Goal: Task Accomplishment & Management: Manage account settings

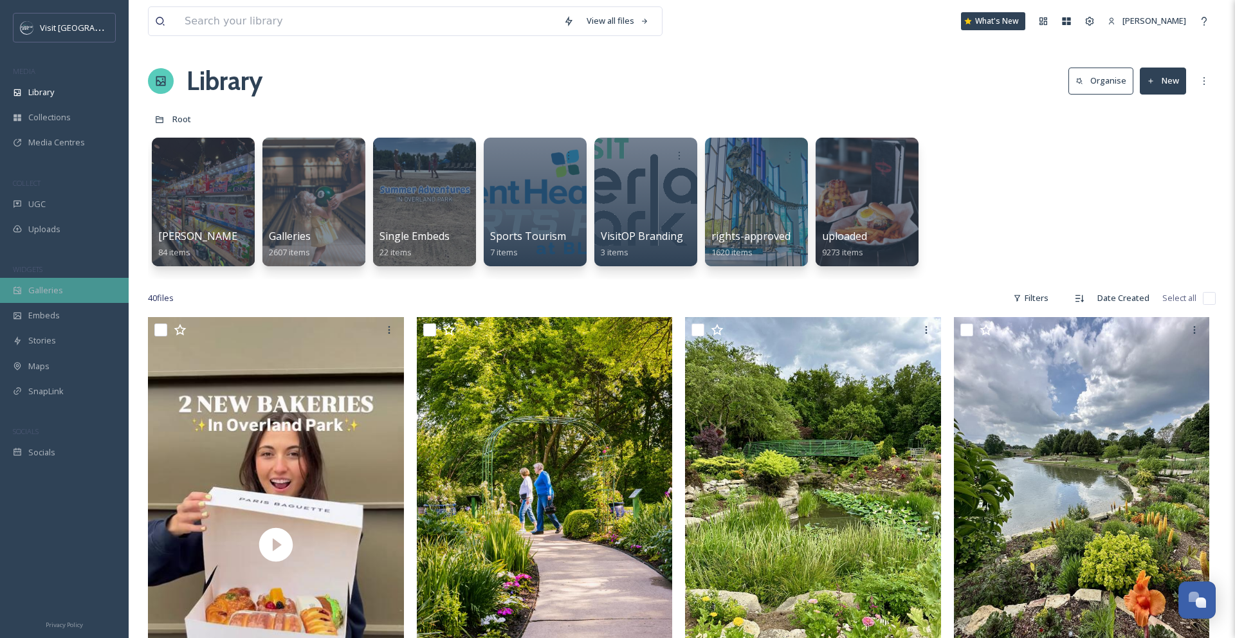
click at [57, 293] on span "Galleries" at bounding box center [45, 290] width 35 height 12
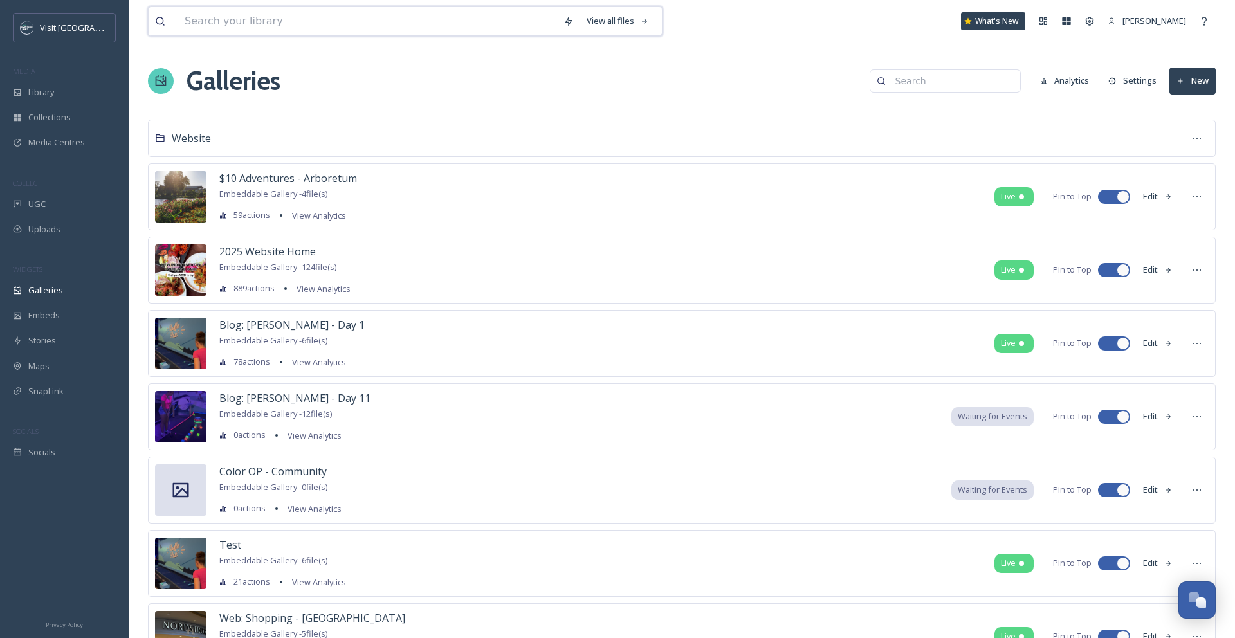
click at [254, 17] on input at bounding box center [367, 21] width 379 height 28
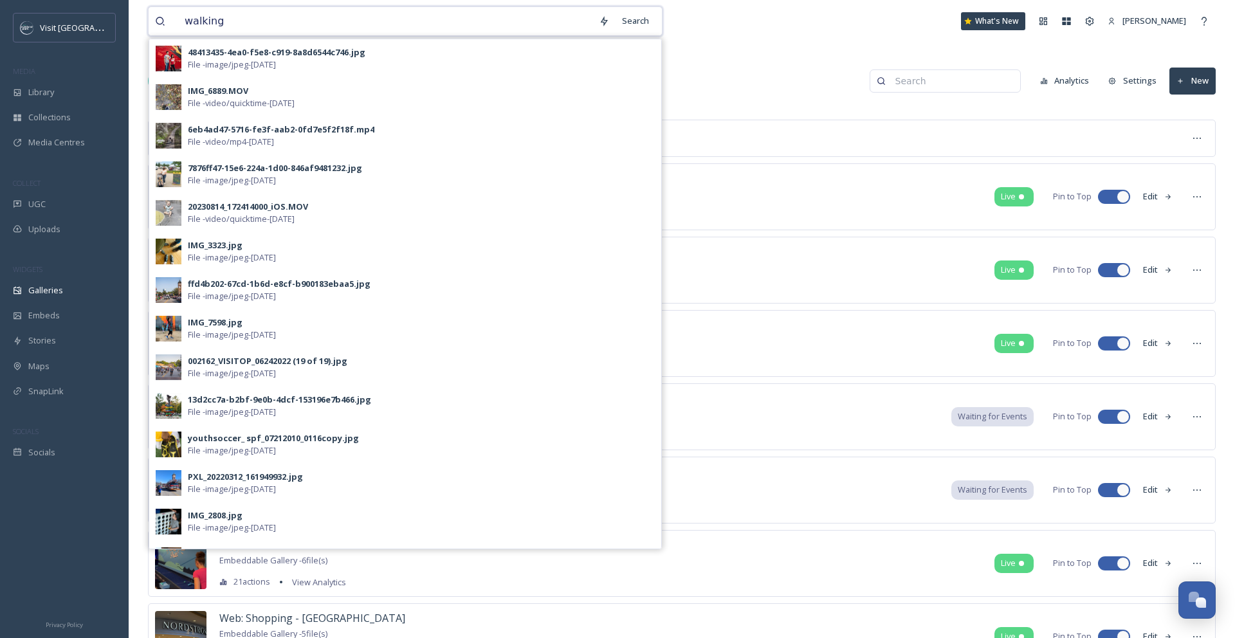
type input "walking"
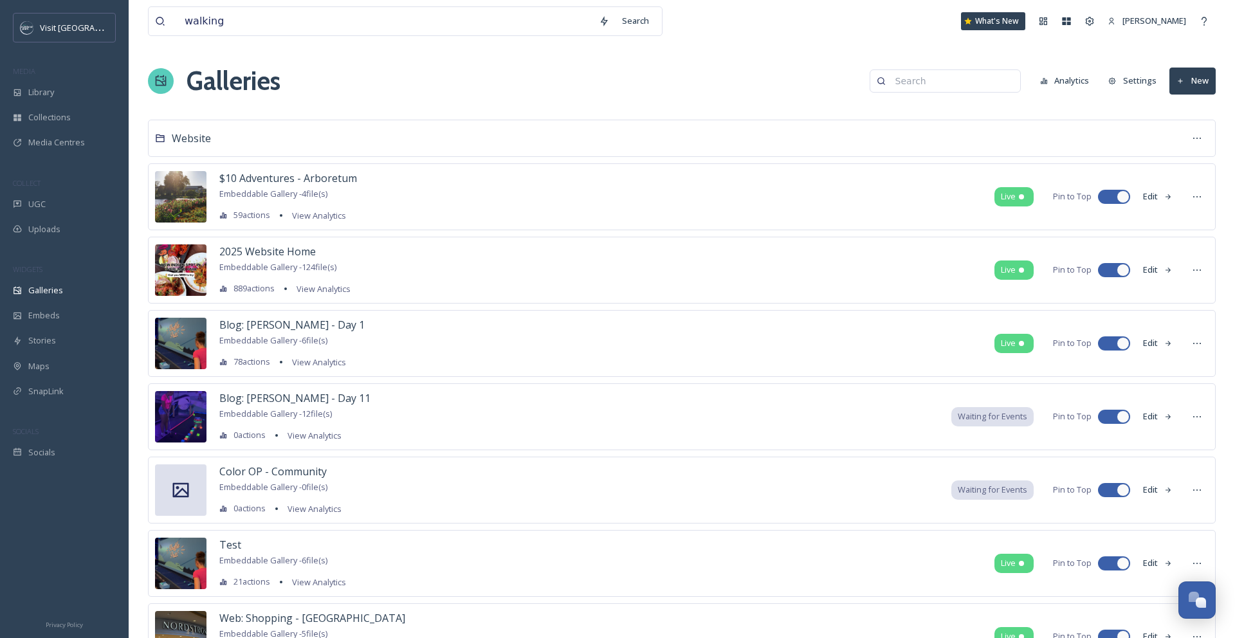
click at [932, 77] on input at bounding box center [951, 81] width 125 height 26
drag, startPoint x: 941, startPoint y: 78, endPoint x: 823, endPoint y: 79, distance: 118.4
click at [823, 79] on div "Galleries walking No results. Analytics Settings New" at bounding box center [682, 81] width 1068 height 39
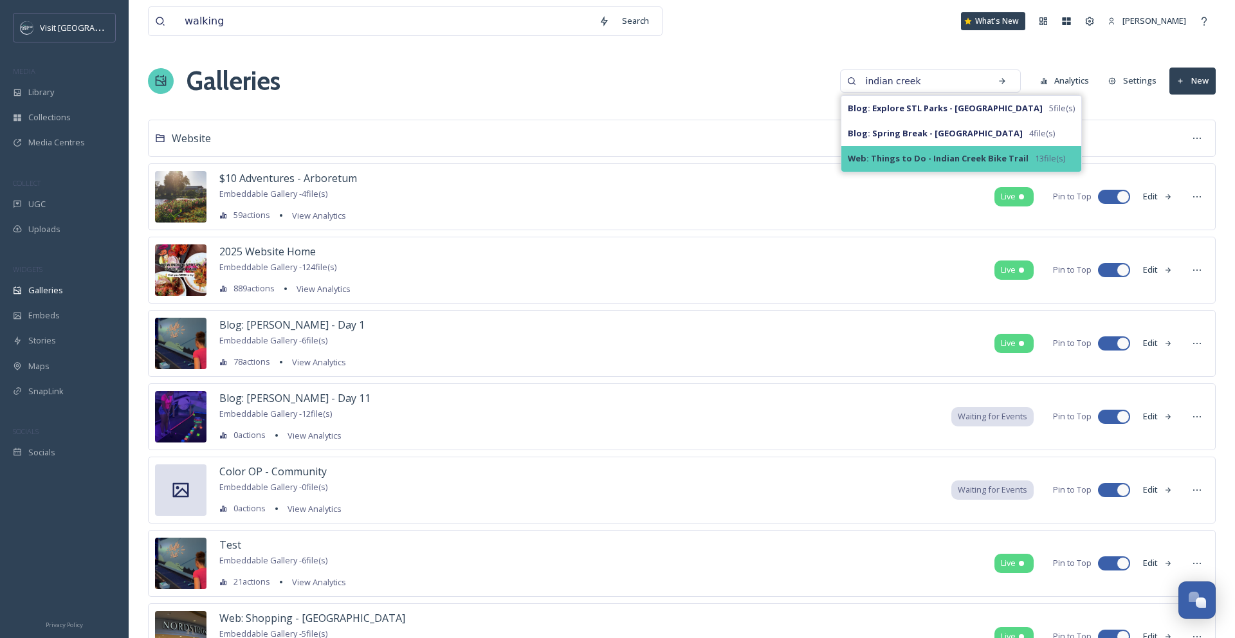
type input "indian creek"
click at [874, 154] on strong "Web: Things to Do - Indian Creek Bike Trail" at bounding box center [938, 159] width 181 height 12
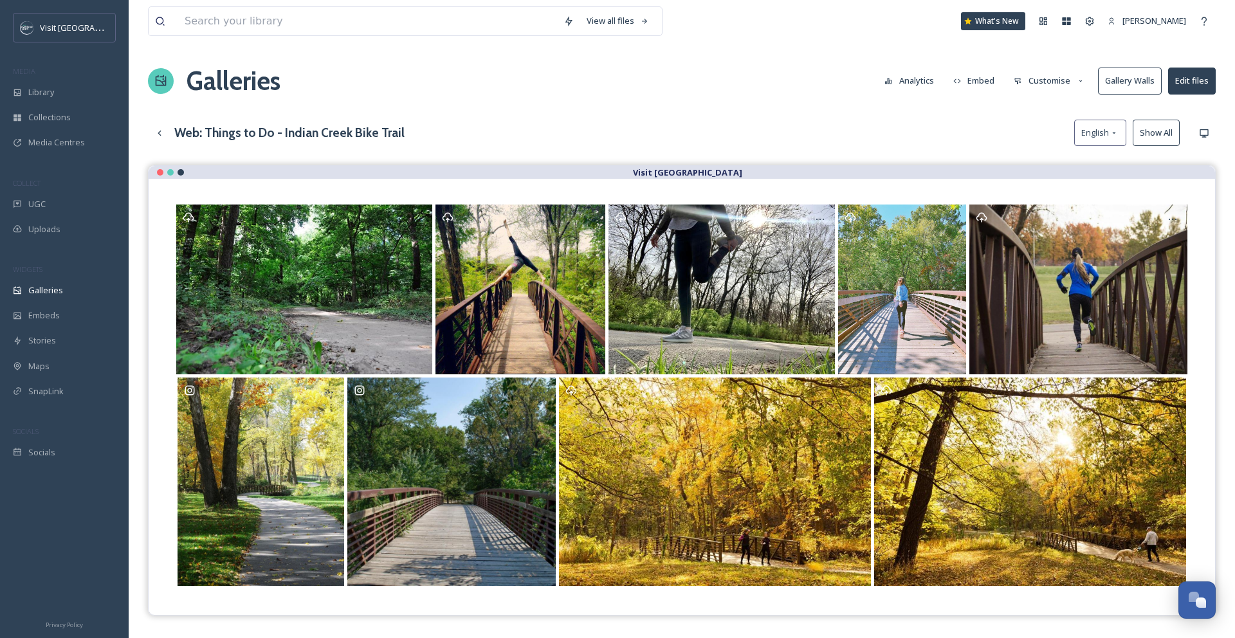
click at [1057, 80] on button "Customise" at bounding box center [1050, 80] width 84 height 25
click at [1046, 111] on div "Layout" at bounding box center [1052, 110] width 89 height 25
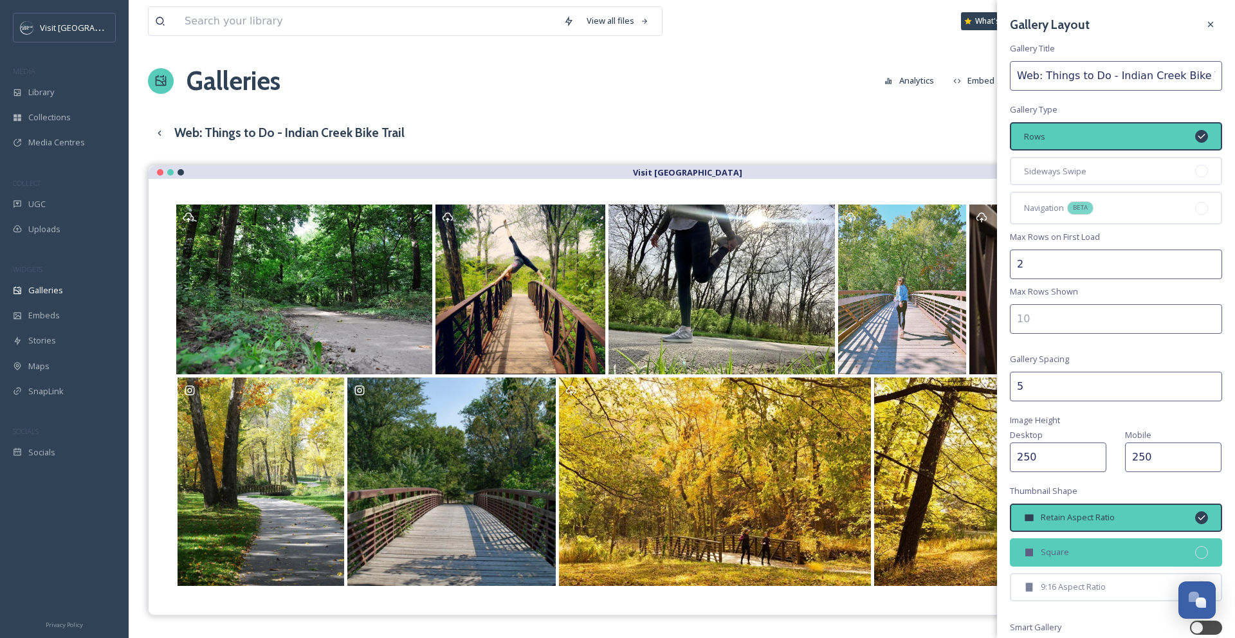
click at [1071, 545] on div "Square" at bounding box center [1116, 553] width 212 height 28
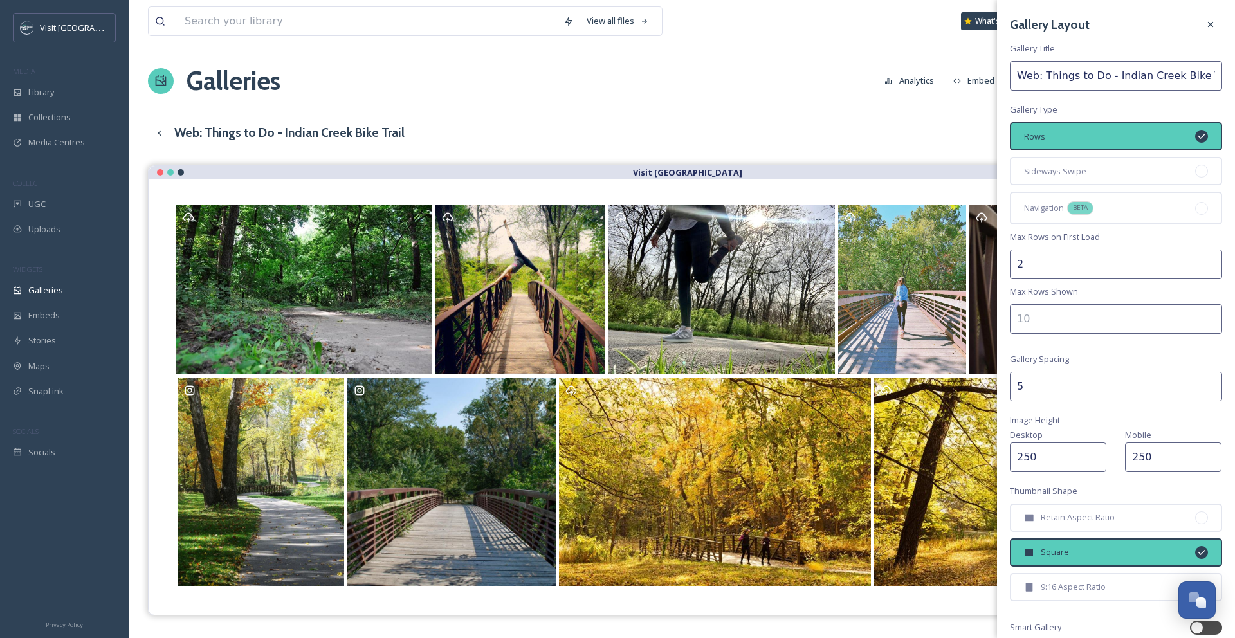
drag, startPoint x: 1046, startPoint y: 387, endPoint x: 984, endPoint y: 387, distance: 62.4
click at [984, 387] on div "View all files What's New [PERSON_NAME] Galleries Analytics Embed Customise Gal…" at bounding box center [682, 411] width 1107 height 823
type input "1"
drag, startPoint x: 1114, startPoint y: 264, endPoint x: 995, endPoint y: 272, distance: 119.9
click at [995, 272] on div "View all files What's New [PERSON_NAME] Galleries Analytics Embed Customise Gal…" at bounding box center [682, 411] width 1107 height 823
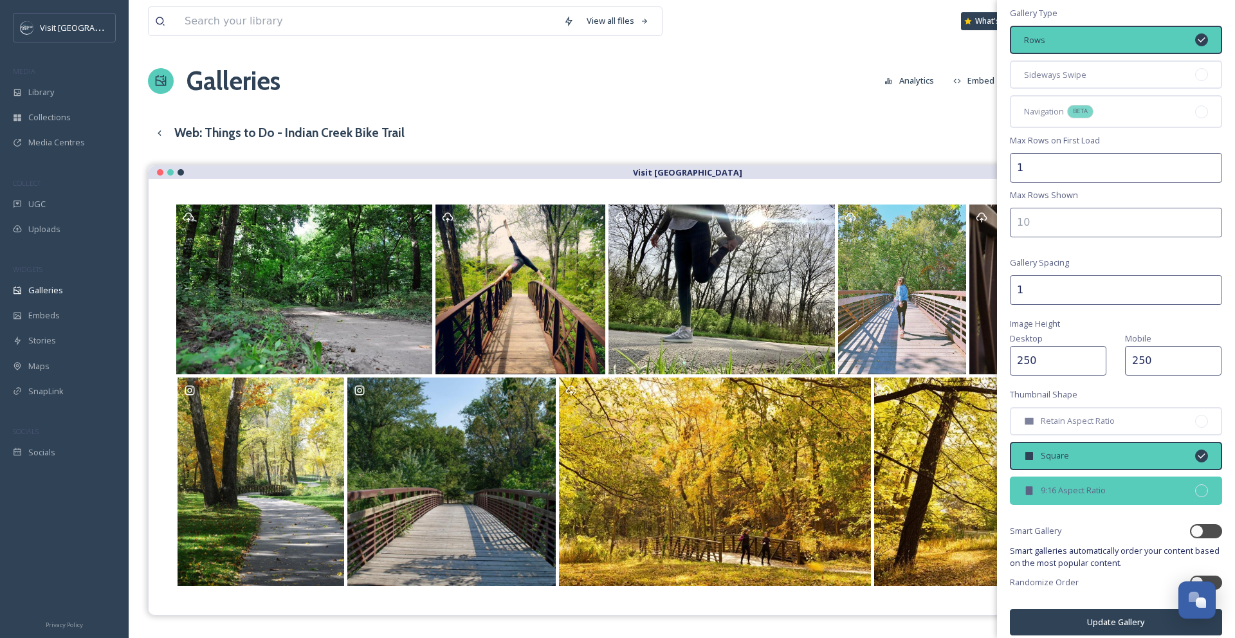
scroll to position [107, 0]
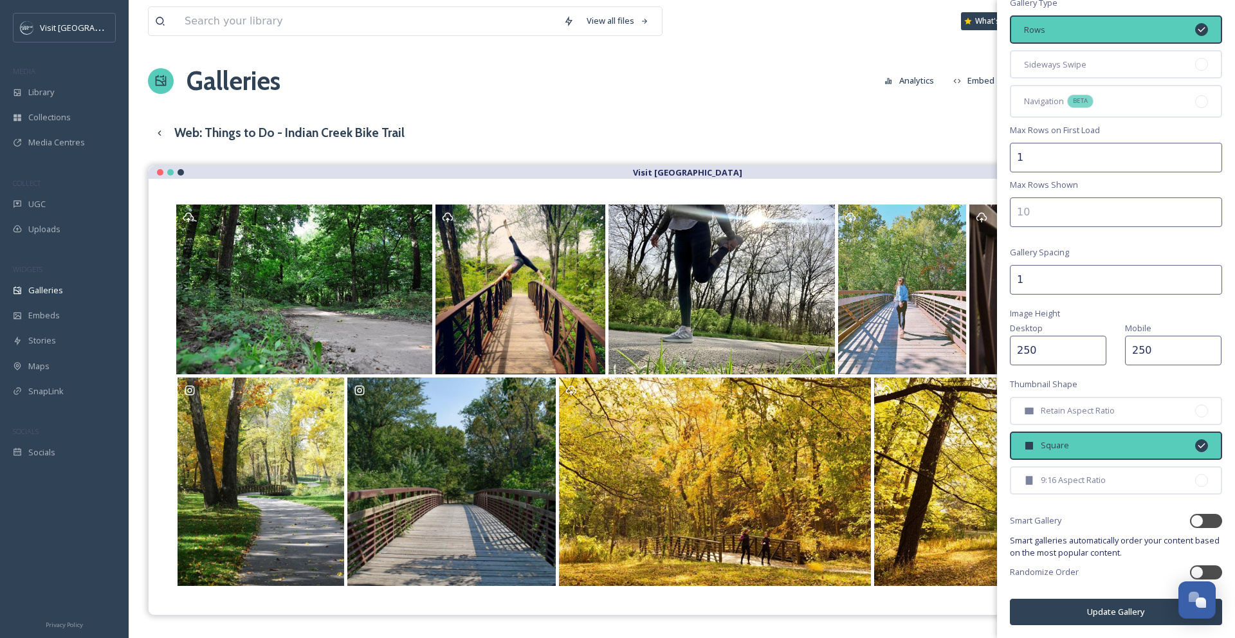
type input "1"
click at [1138, 616] on button "Update Gallery" at bounding box center [1116, 612] width 212 height 26
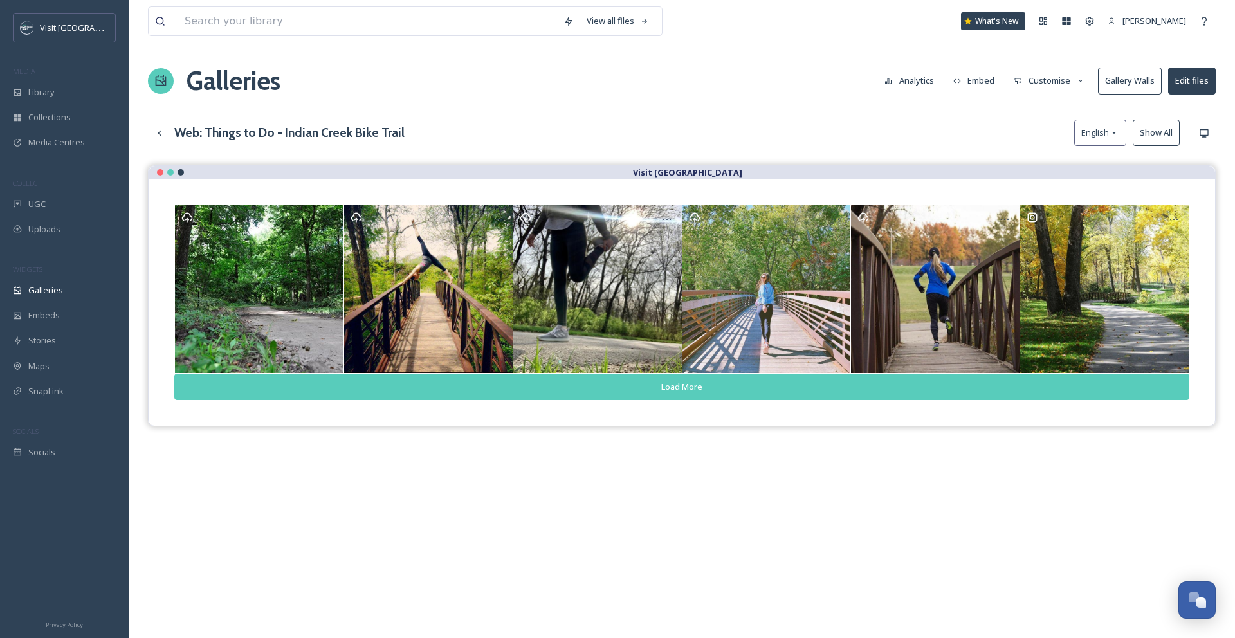
click at [988, 394] on button "Load More" at bounding box center [681, 387] width 1015 height 26
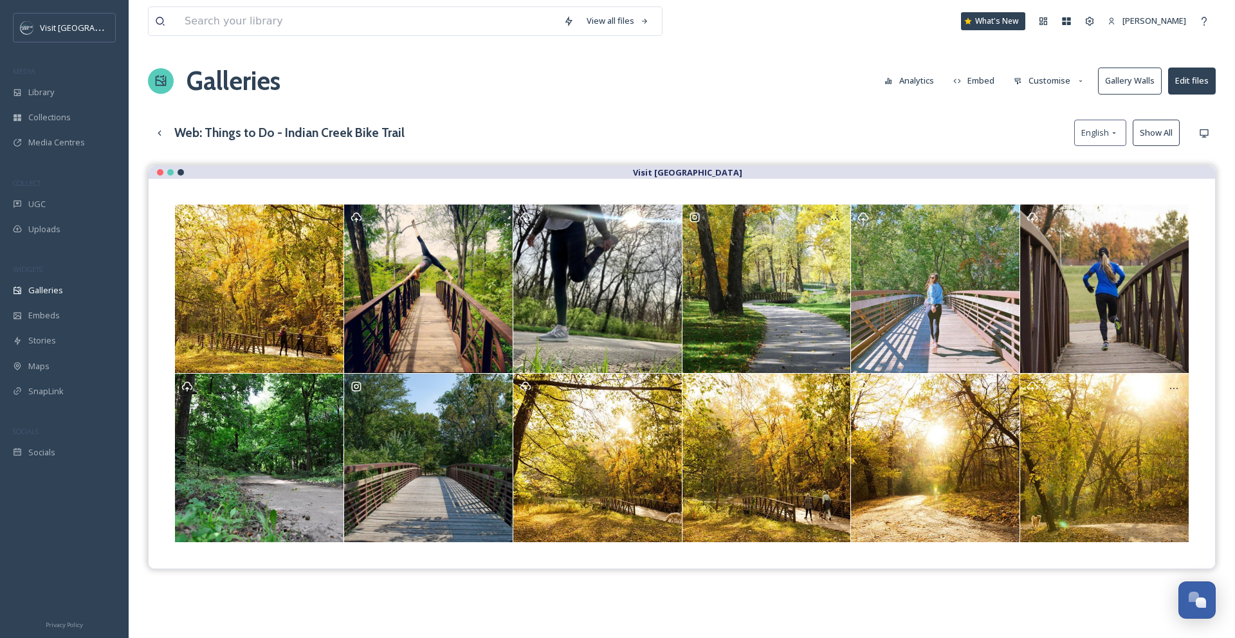
click at [1068, 86] on button "Customise" at bounding box center [1050, 80] width 84 height 25
click at [1063, 107] on div "Layout" at bounding box center [1052, 110] width 89 height 25
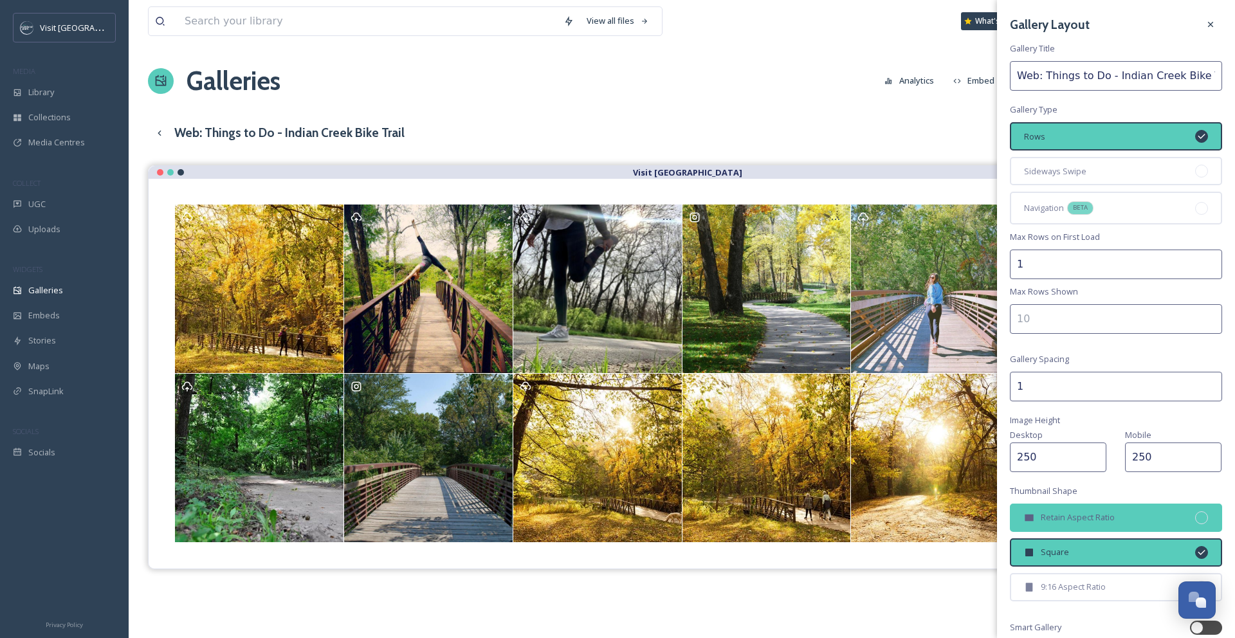
click at [1095, 517] on span "Retain Aspect Ratio" at bounding box center [1078, 518] width 74 height 12
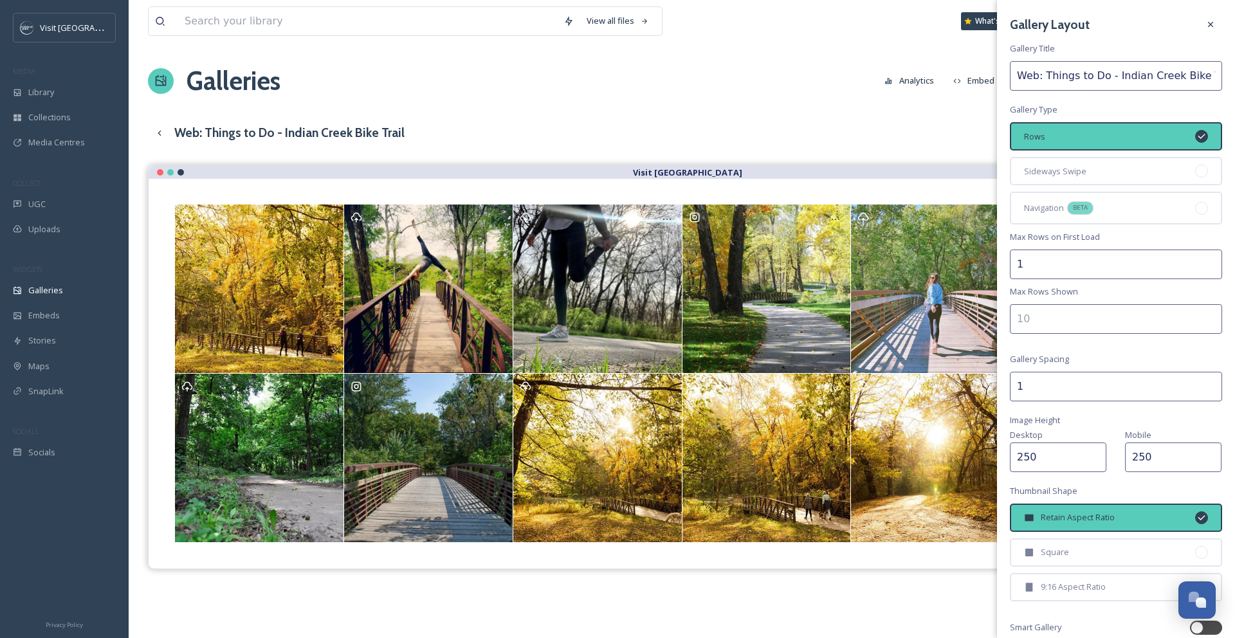
scroll to position [107, 0]
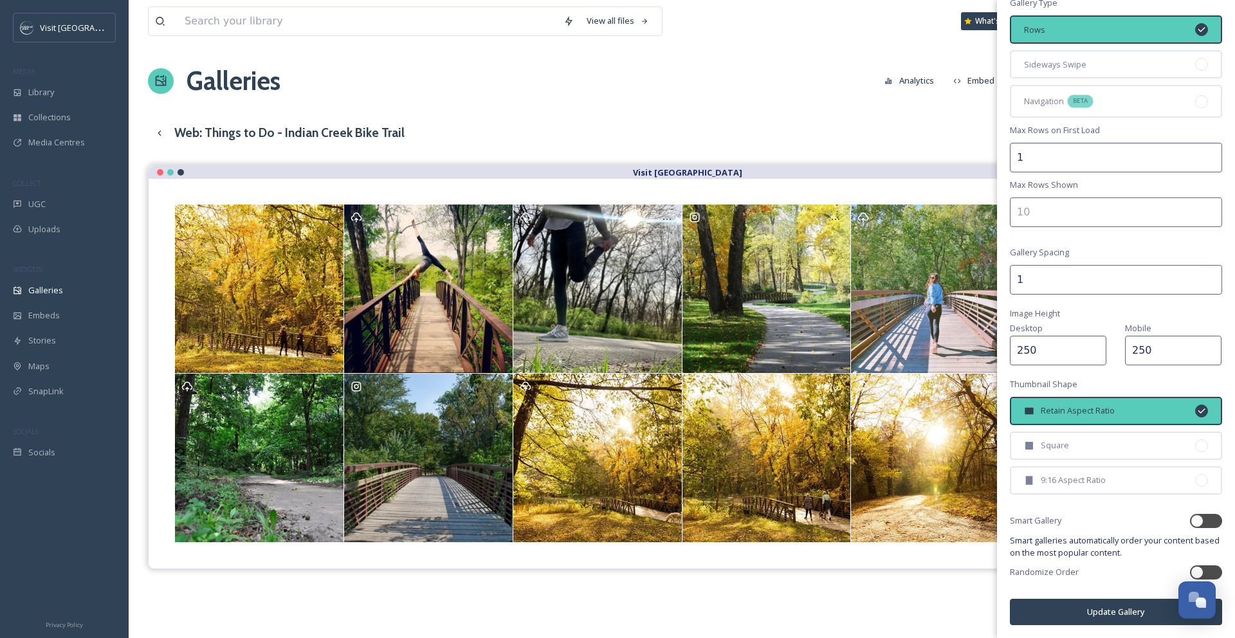
click at [1077, 616] on button "Update Gallery" at bounding box center [1116, 612] width 212 height 26
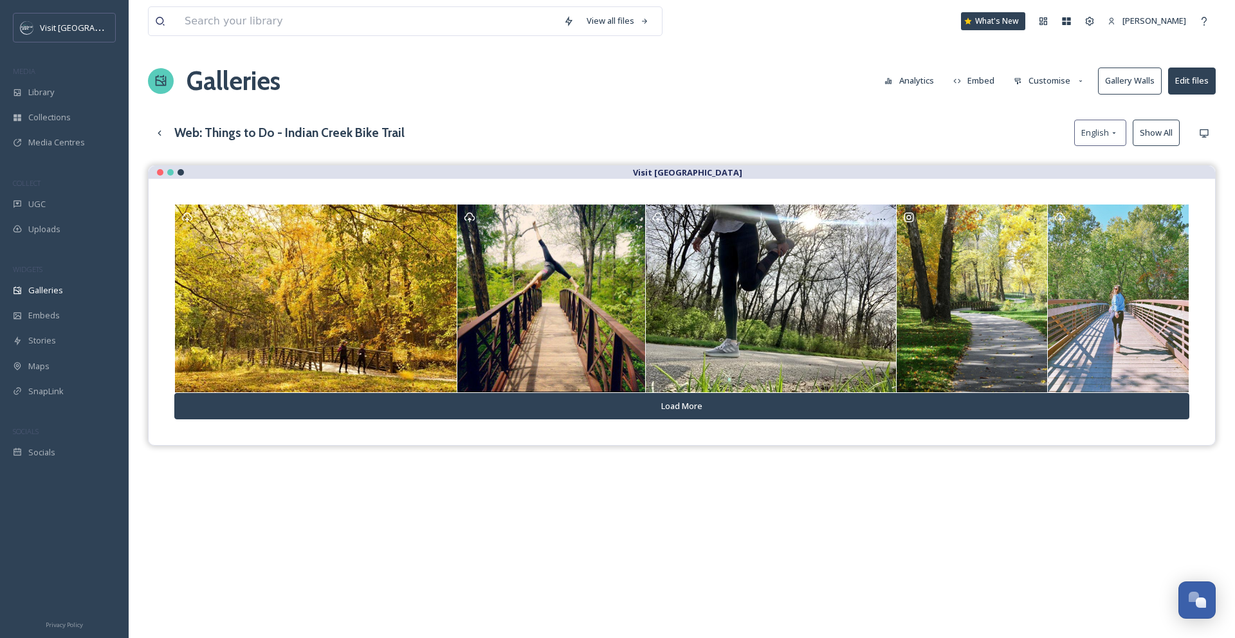
click at [1053, 84] on button "Customise" at bounding box center [1050, 80] width 84 height 25
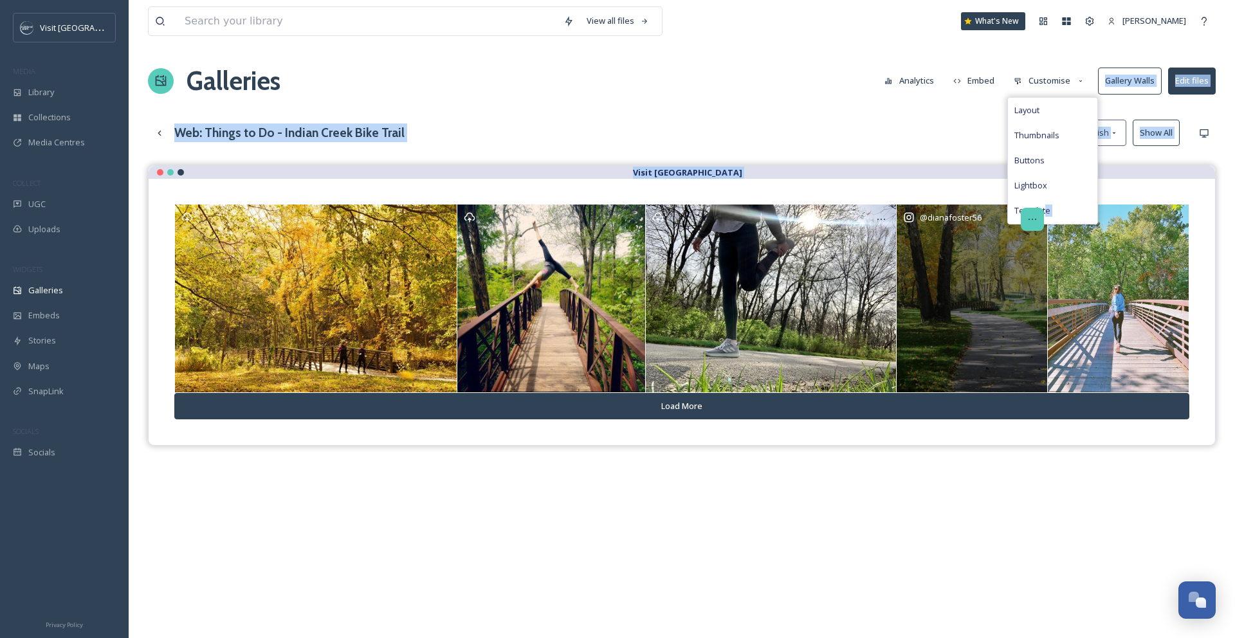
drag, startPoint x: 1049, startPoint y: 216, endPoint x: 1032, endPoint y: 222, distance: 17.7
click at [1032, 222] on div "View all files What's New [PERSON_NAME] Galleries Analytics Embed Customise Lay…" at bounding box center [682, 411] width 1107 height 823
click at [1032, 222] on icon at bounding box center [1033, 219] width 10 height 10
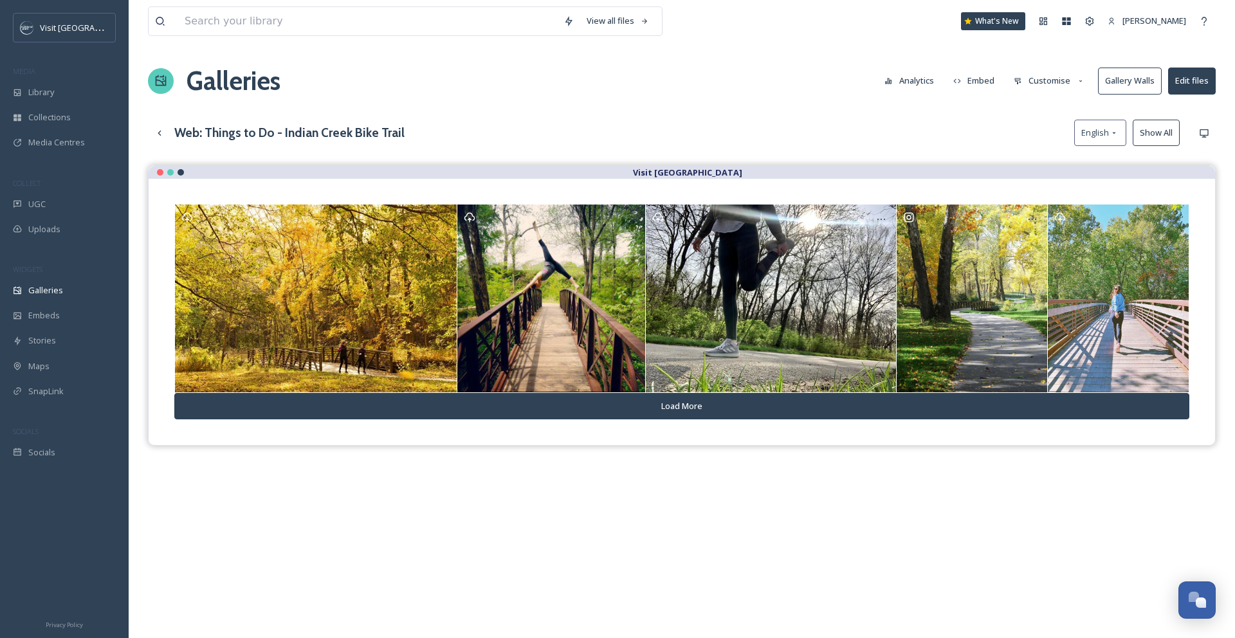
click at [1031, 114] on div "View all files What's New [PERSON_NAME] Galleries Analytics Embed Customise Gal…" at bounding box center [682, 411] width 1107 height 823
click at [1035, 137] on div "Web: Things to Do - Indian Creek Bike Trail English Show All" at bounding box center [682, 133] width 1068 height 26
click at [1046, 83] on button "Customise" at bounding box center [1050, 80] width 84 height 25
click at [1040, 112] on span "Layout" at bounding box center [1027, 110] width 25 height 12
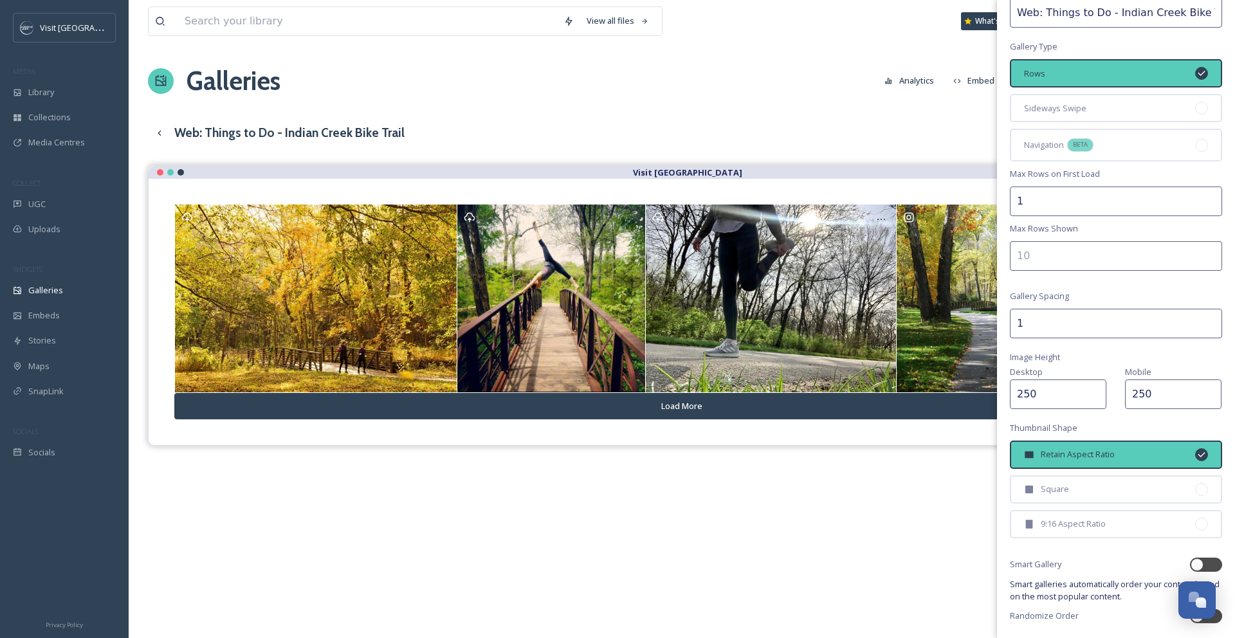
scroll to position [107, 0]
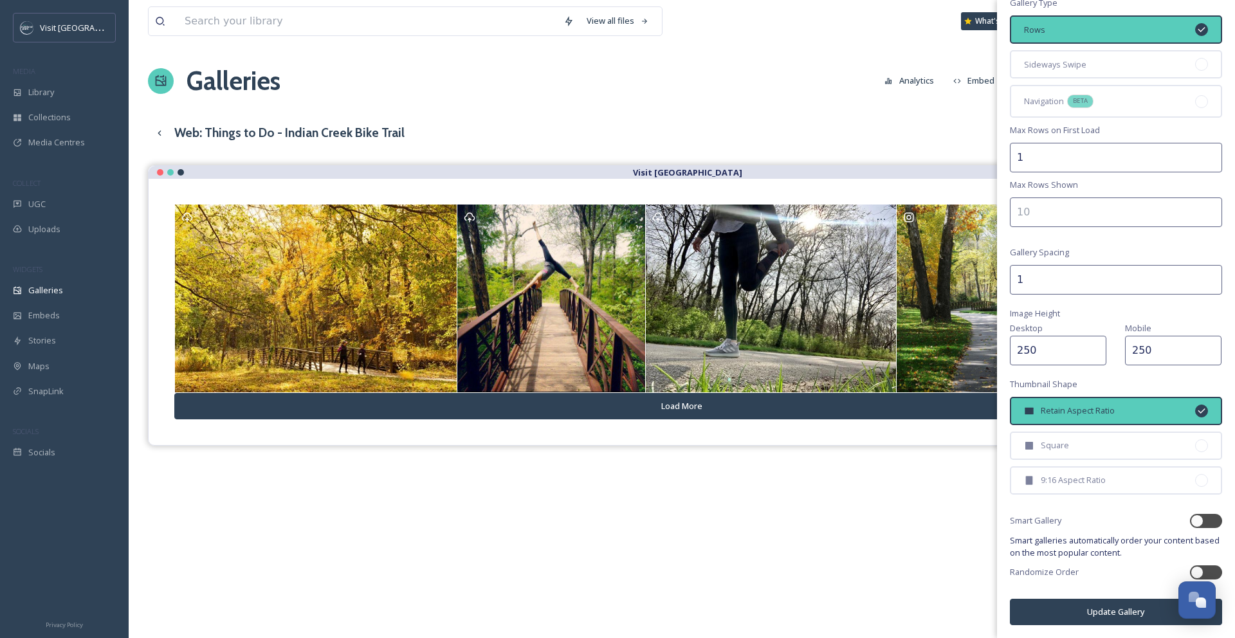
click at [1057, 209] on input "number" at bounding box center [1116, 213] width 212 height 30
type input "1"
click at [1091, 607] on button "Update Gallery" at bounding box center [1116, 612] width 212 height 26
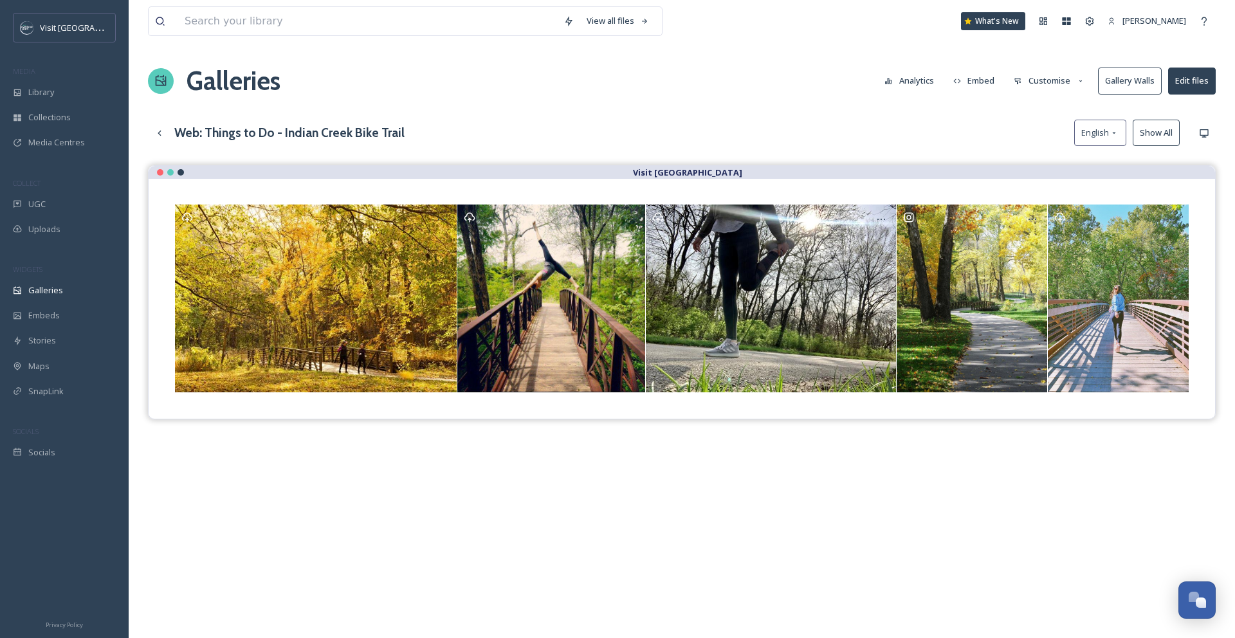
click at [1148, 137] on button "Show All" at bounding box center [1156, 133] width 47 height 26
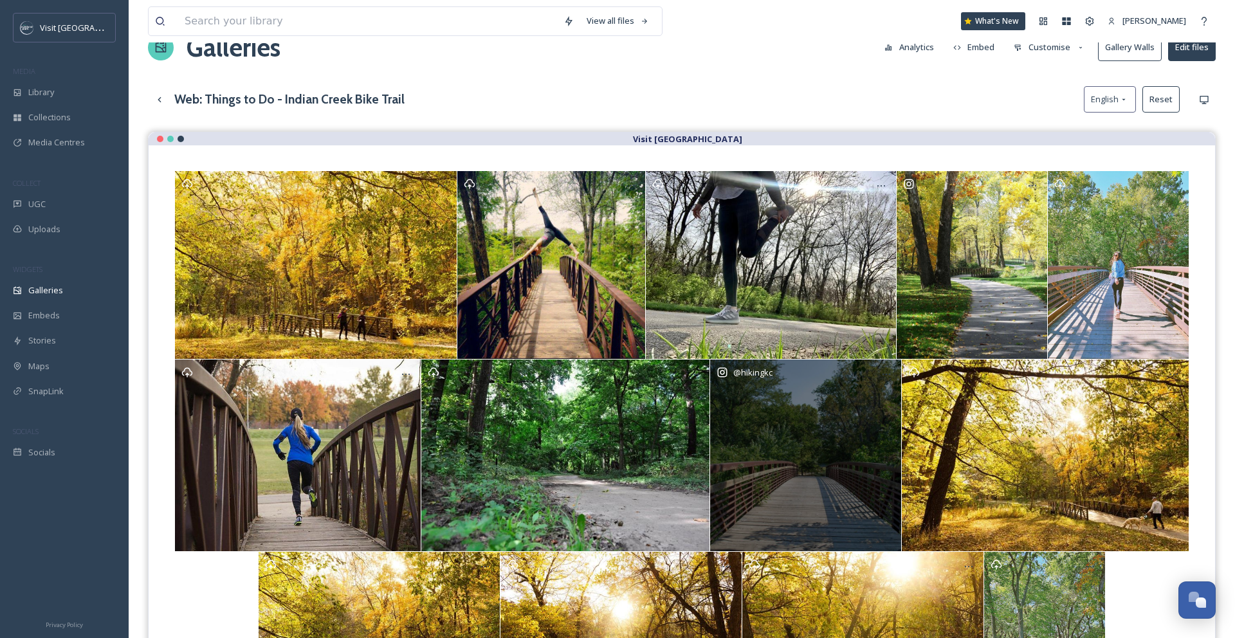
scroll to position [87, 0]
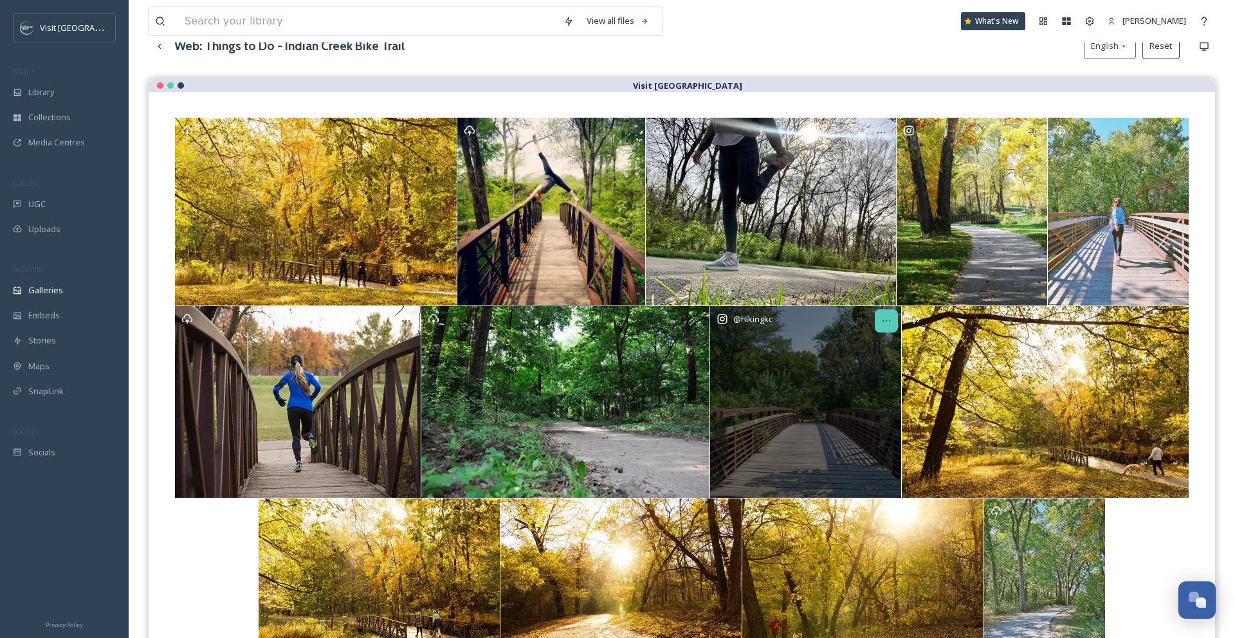
click at [892, 318] on div at bounding box center [886, 321] width 23 height 23
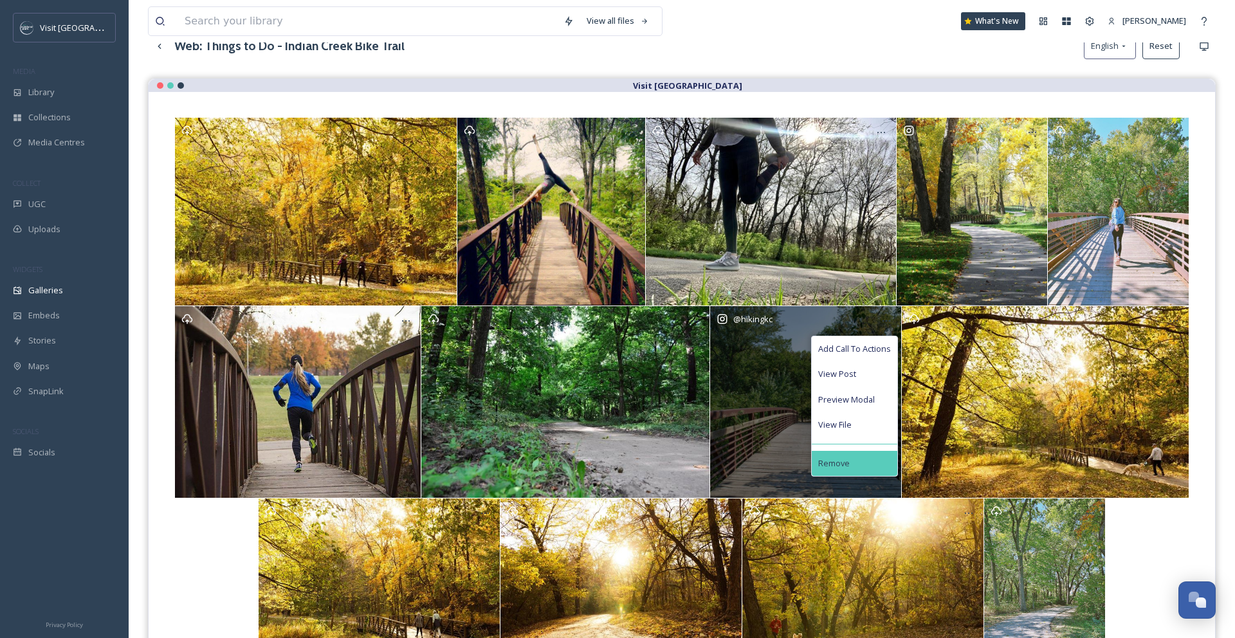
click at [872, 452] on div "Remove" at bounding box center [855, 463] width 86 height 25
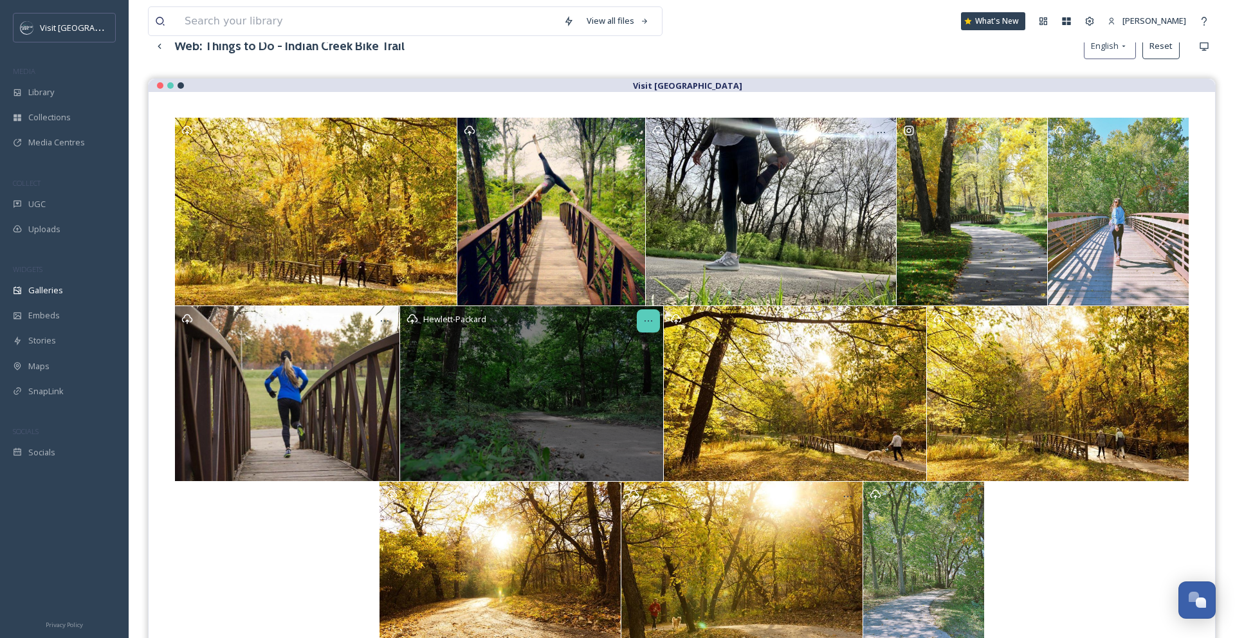
click at [651, 317] on icon at bounding box center [648, 321] width 10 height 10
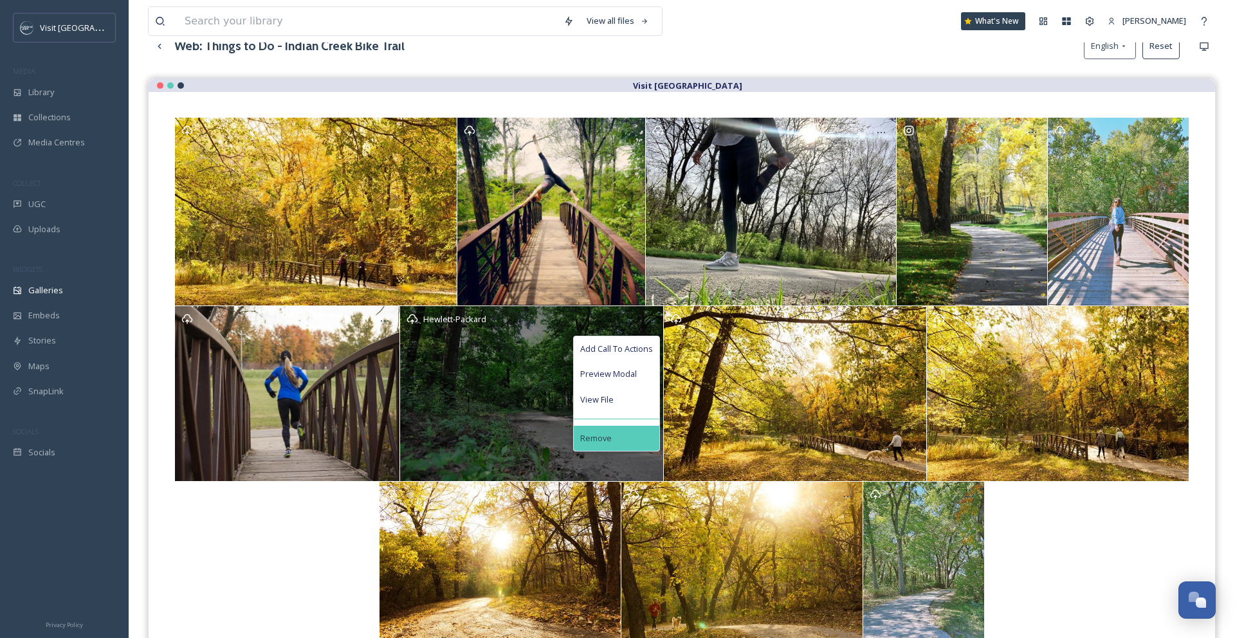
click at [640, 436] on div "Remove" at bounding box center [617, 438] width 86 height 25
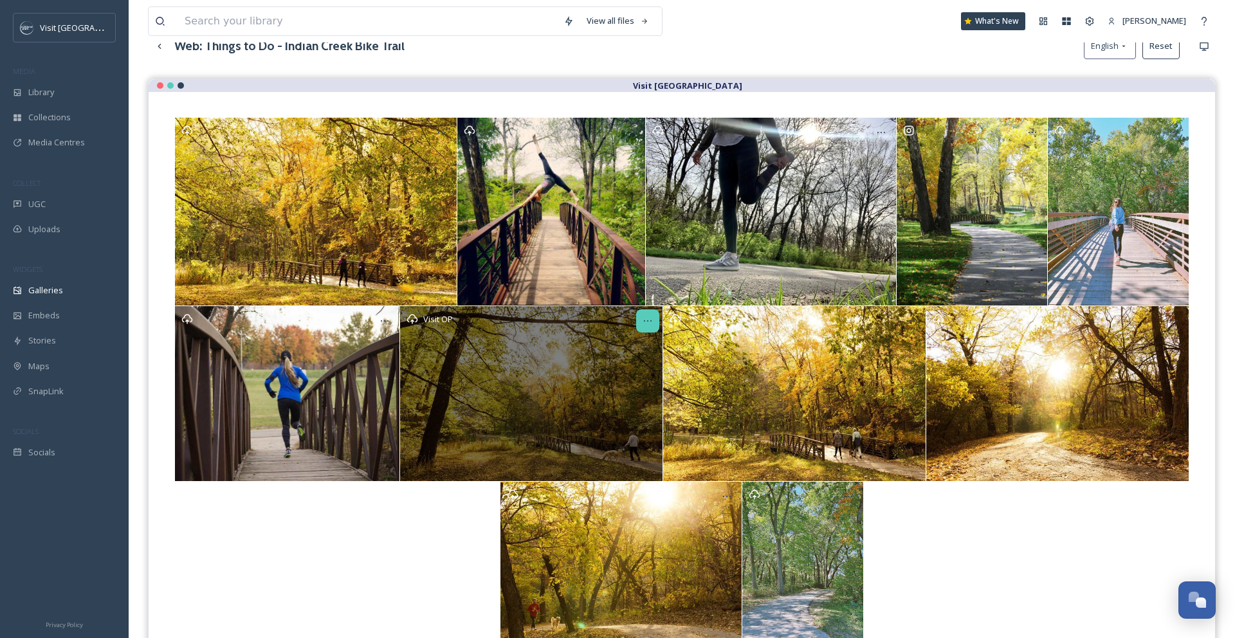
click at [649, 318] on icon at bounding box center [648, 321] width 10 height 10
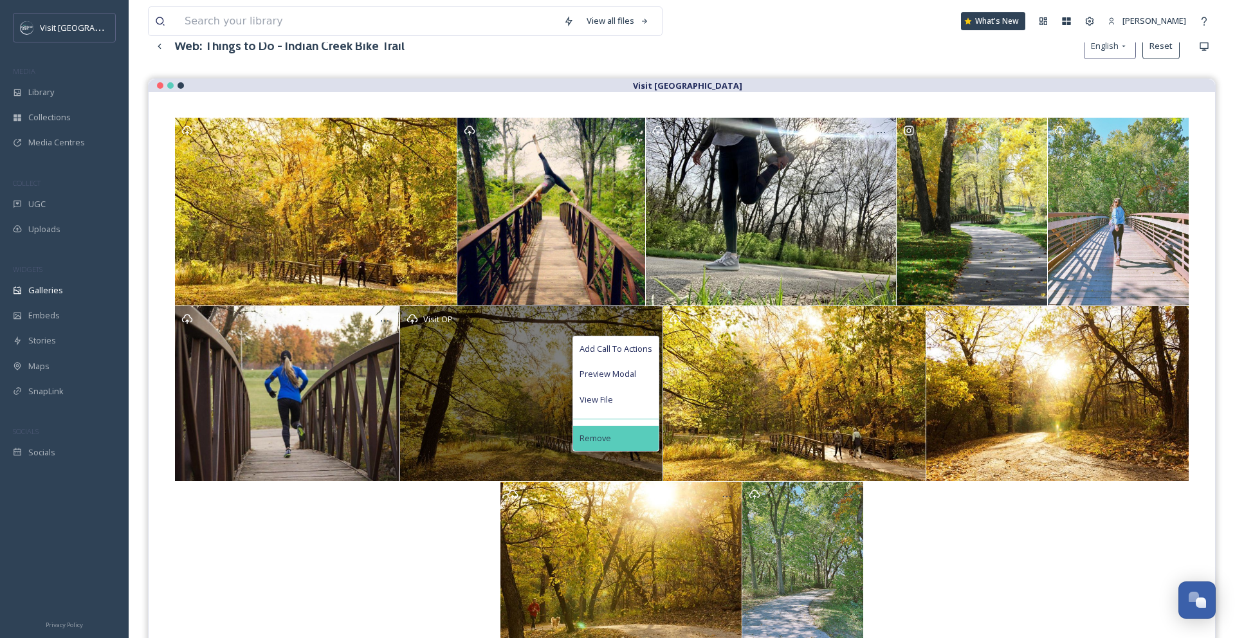
click at [634, 443] on div "Remove" at bounding box center [616, 438] width 86 height 25
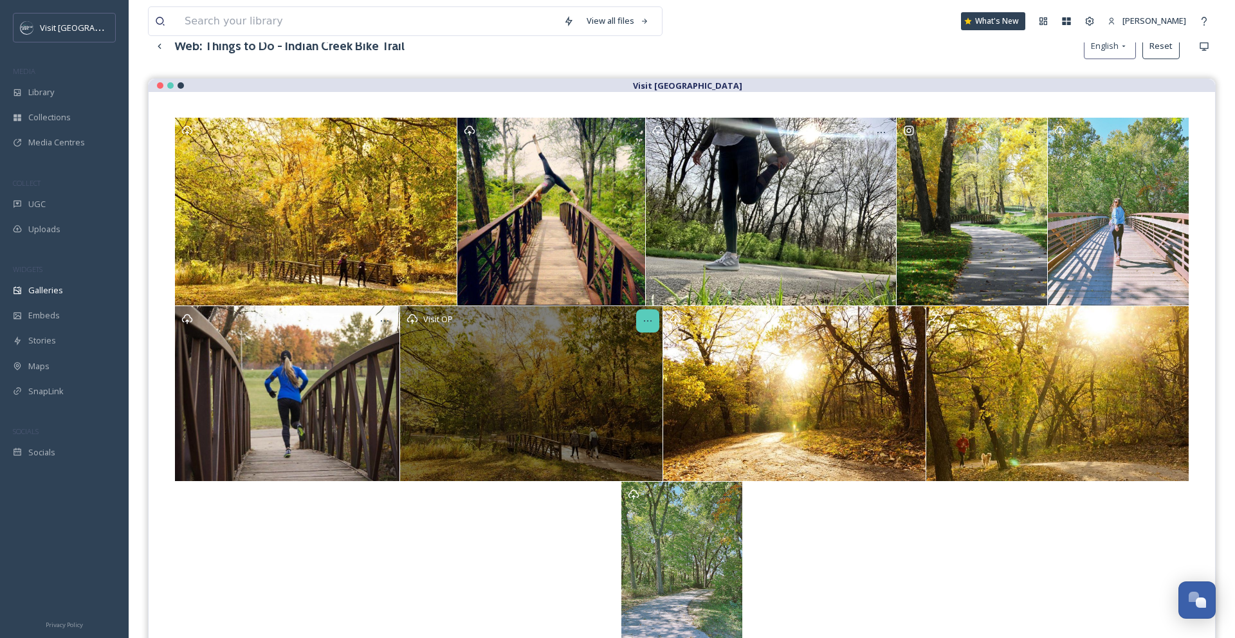
click at [651, 315] on div at bounding box center [647, 321] width 23 height 23
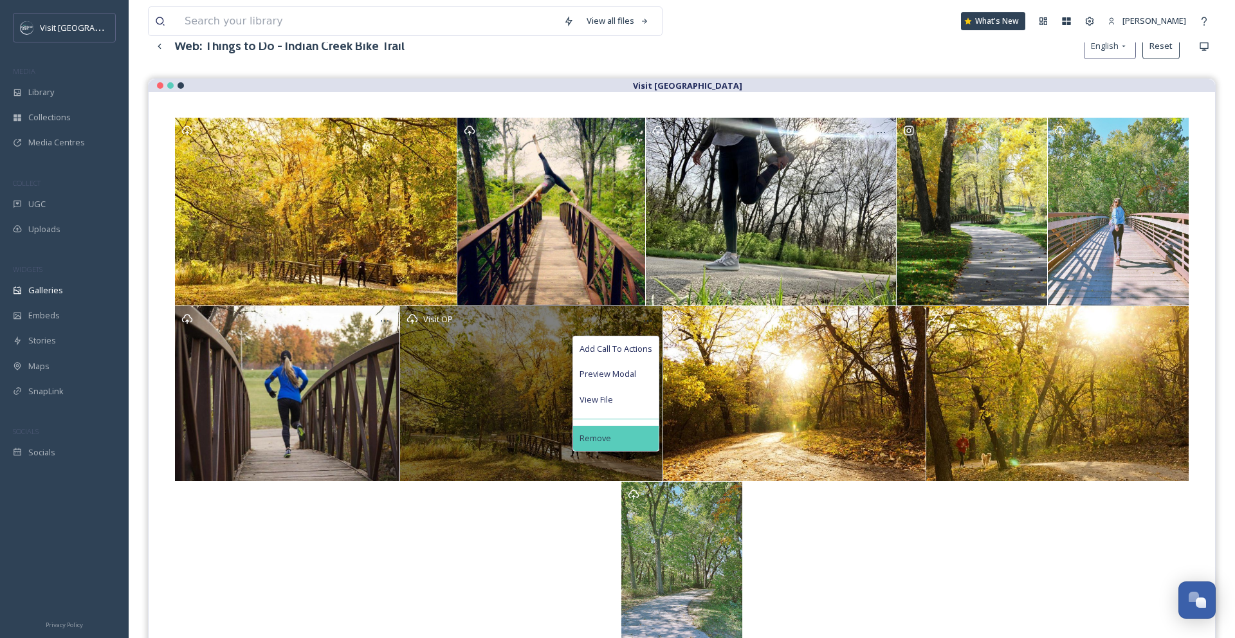
click at [631, 439] on div "Remove" at bounding box center [616, 438] width 86 height 25
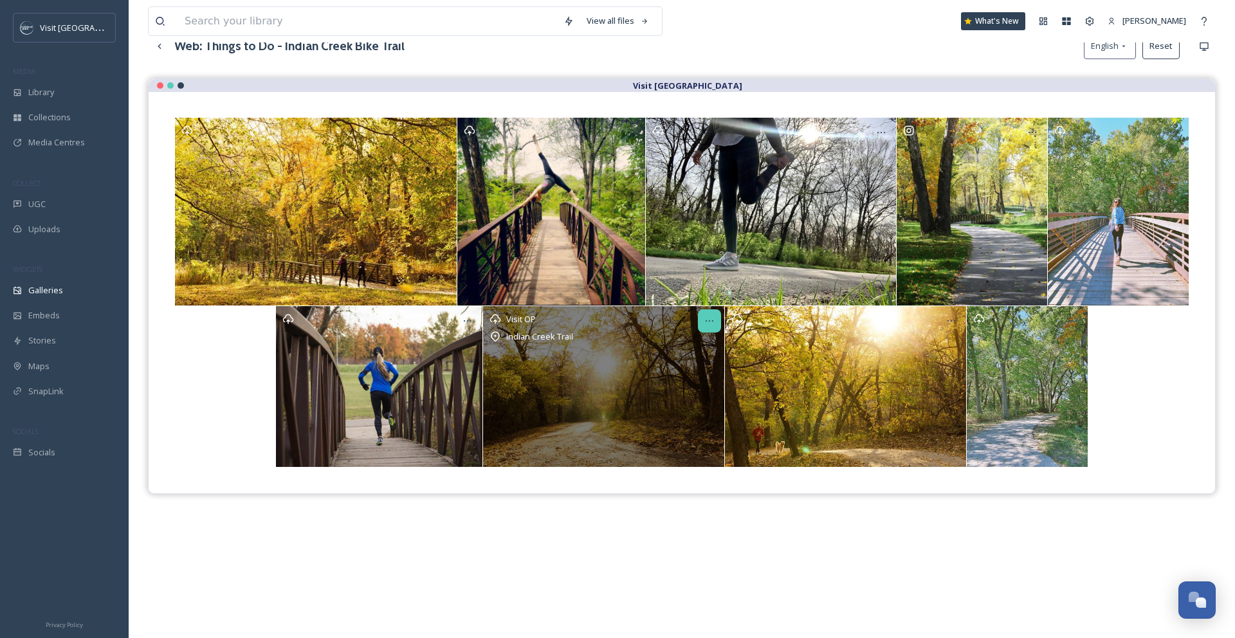
click at [712, 324] on icon at bounding box center [710, 321] width 10 height 10
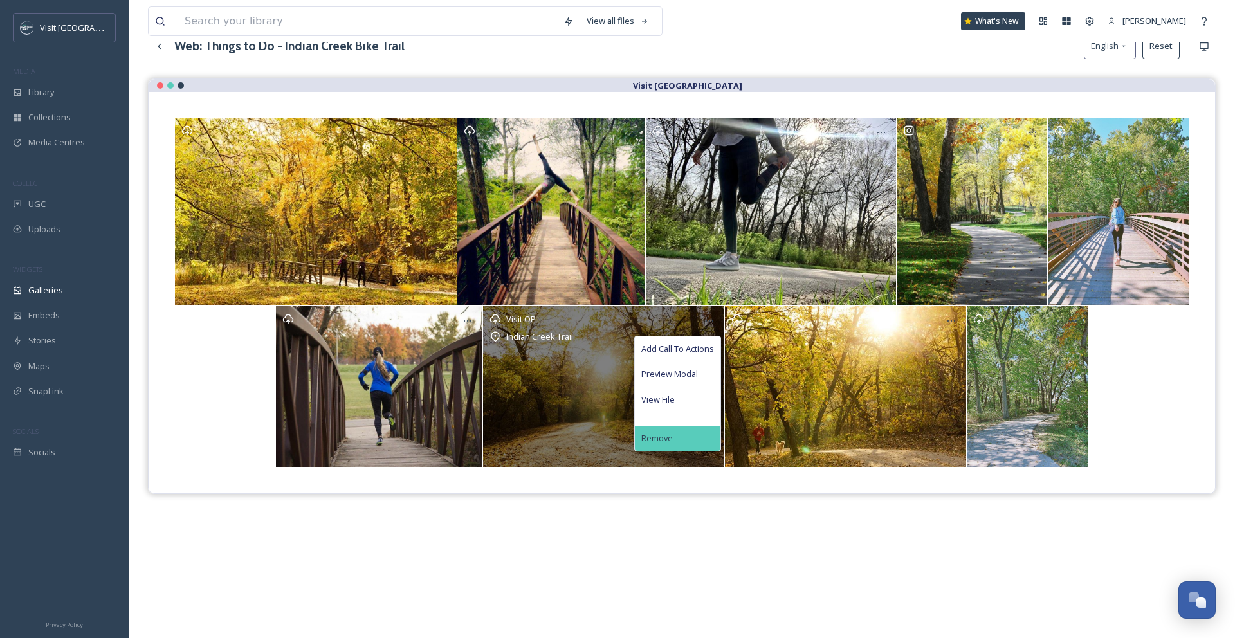
click at [699, 433] on div "Remove" at bounding box center [678, 438] width 86 height 25
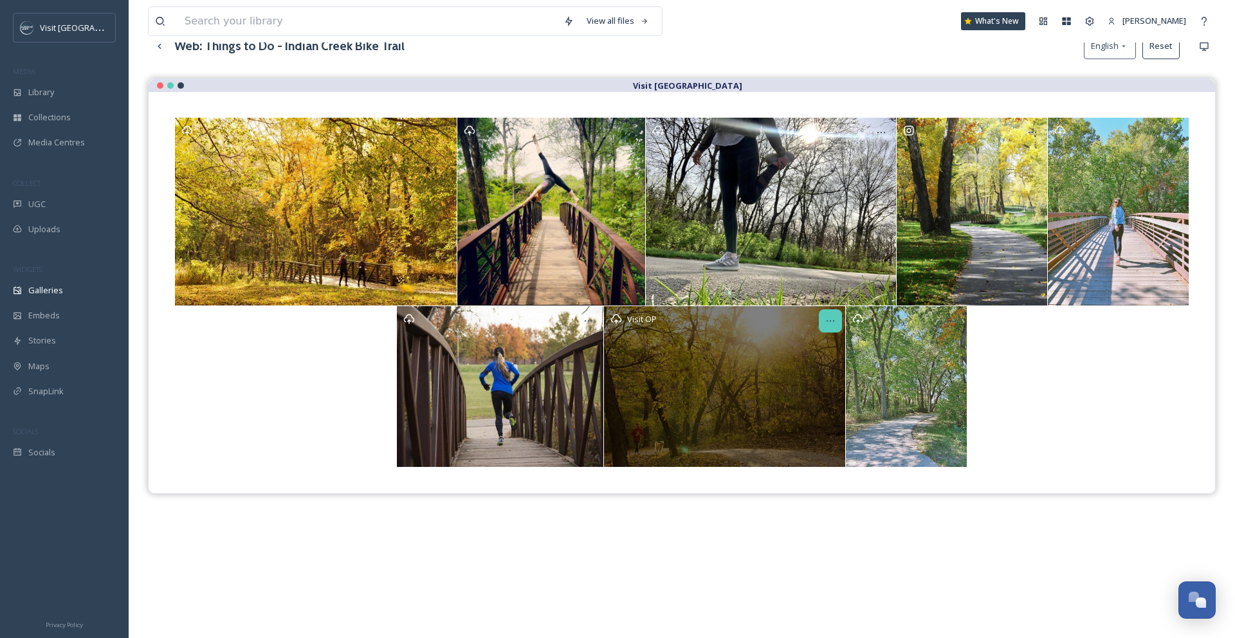
click at [833, 322] on icon at bounding box center [831, 321] width 10 height 10
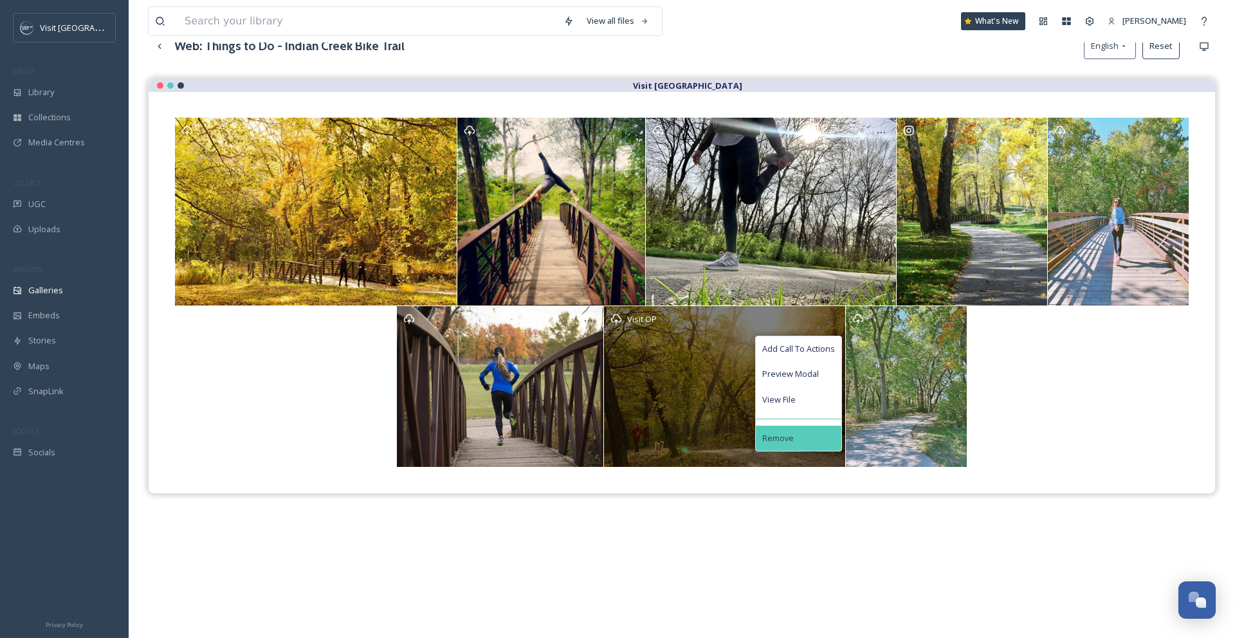
click at [816, 432] on div "Remove" at bounding box center [799, 438] width 86 height 25
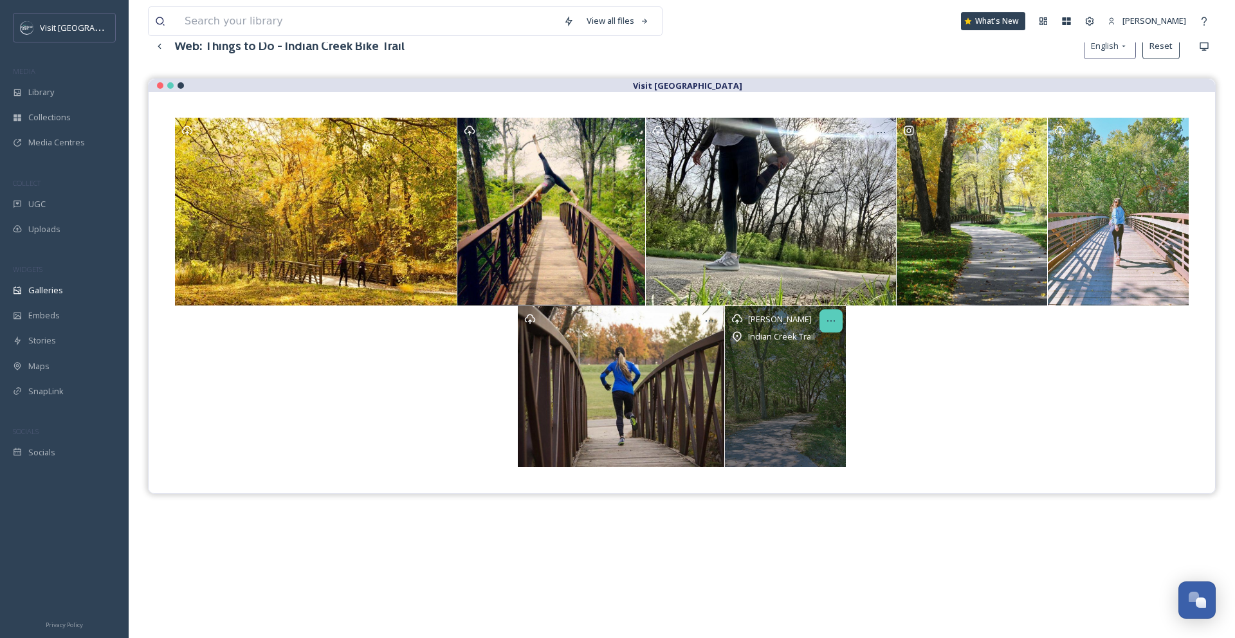
click at [833, 319] on icon at bounding box center [831, 321] width 10 height 10
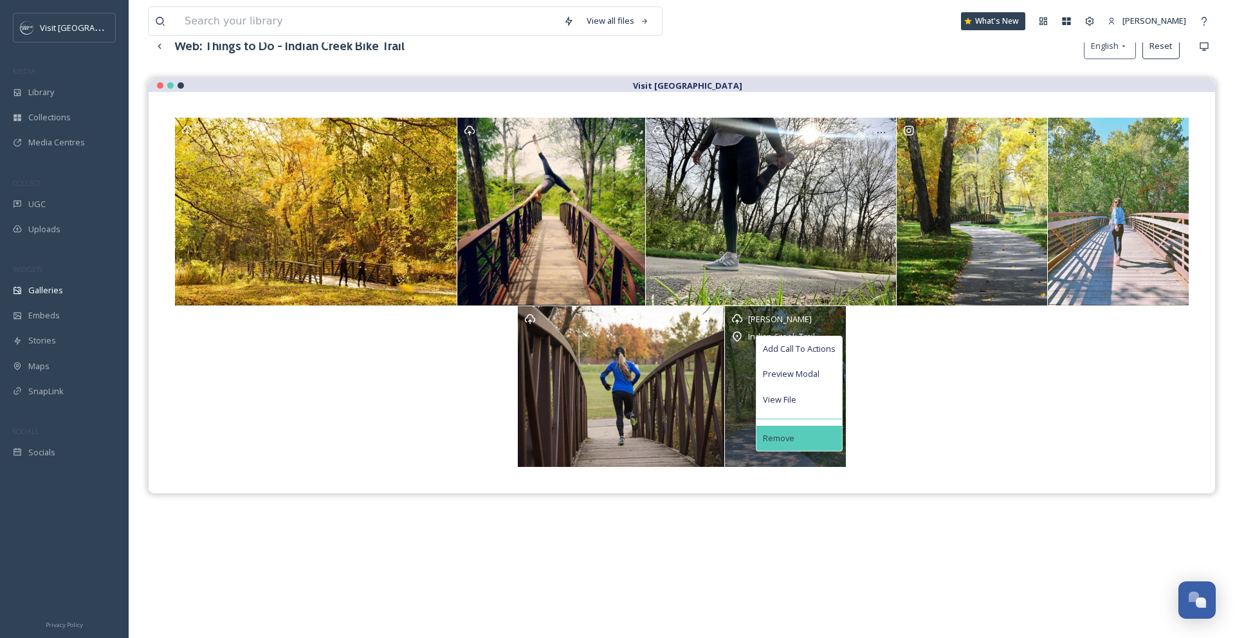
click at [820, 436] on div "Remove" at bounding box center [800, 438] width 86 height 25
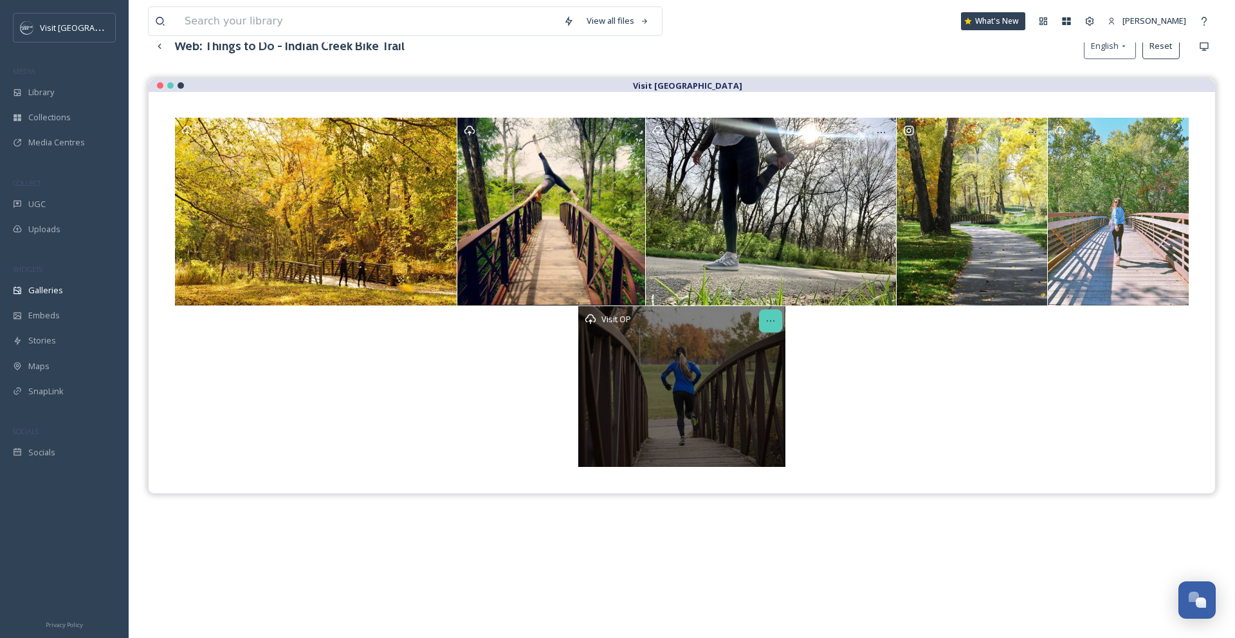
click at [773, 320] on icon at bounding box center [771, 321] width 10 height 10
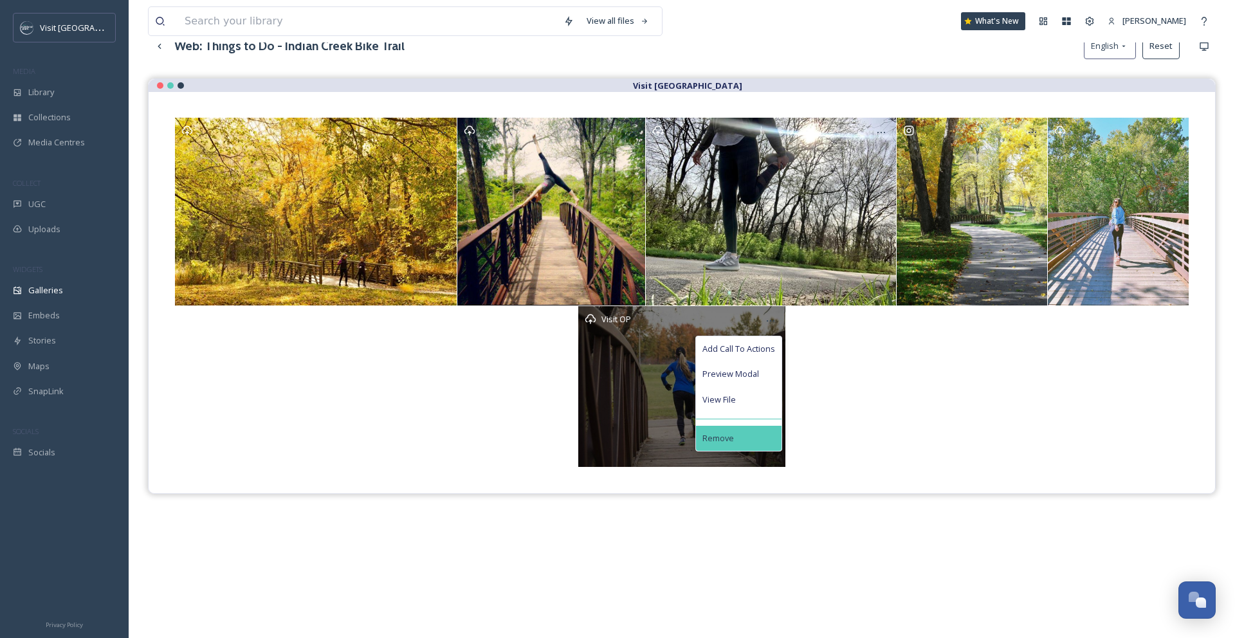
click at [753, 438] on div "Remove" at bounding box center [739, 438] width 86 height 25
